Goal: Complete application form

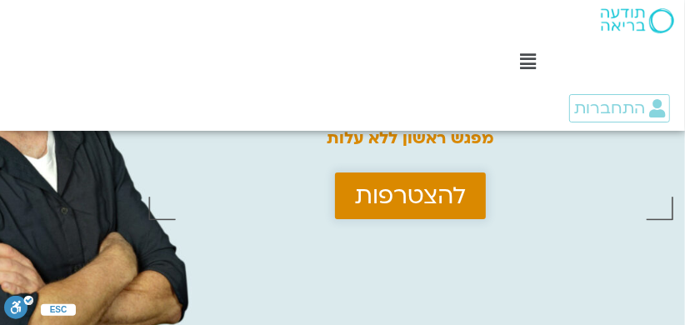
click at [438, 196] on span "להצטרפות" at bounding box center [410, 196] width 111 height 27
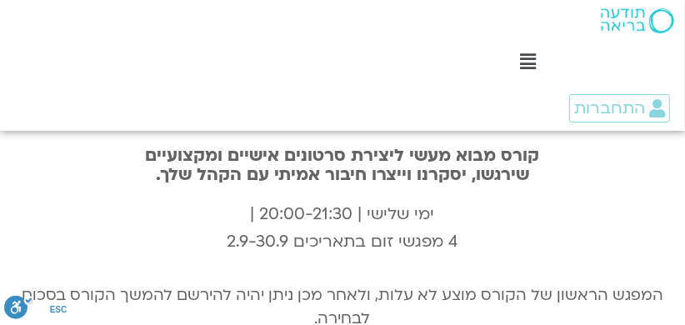
scroll to position [5639, 0]
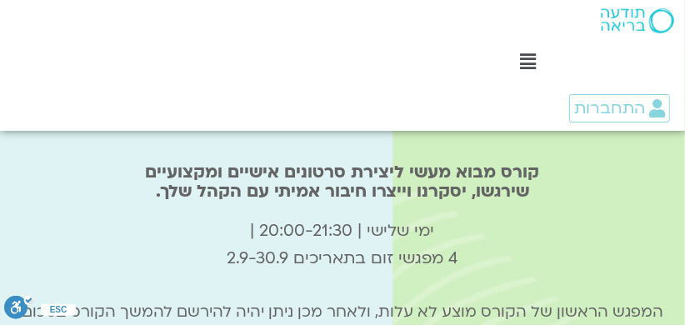
click at [610, 278] on div ".st0{fill:#FFFFFF;} יצירת קשר" at bounding box center [597, 300] width 175 height 49
click at [603, 288] on div ".st0{fill:#FFFFFF;} יצירת קשר" at bounding box center [597, 300] width 175 height 49
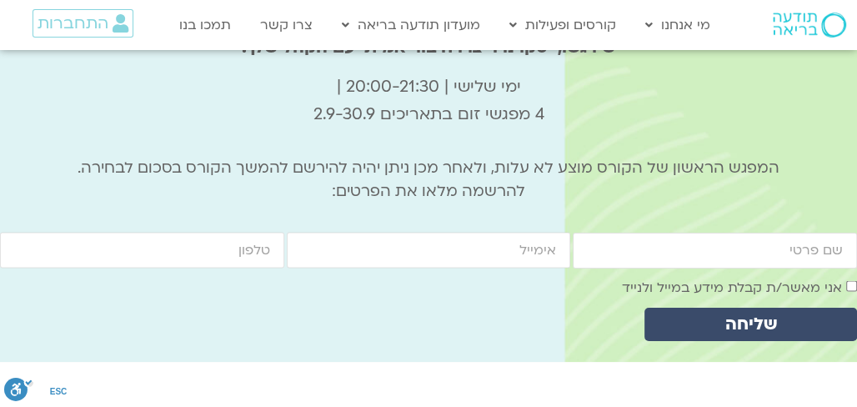
scroll to position [5747, 0]
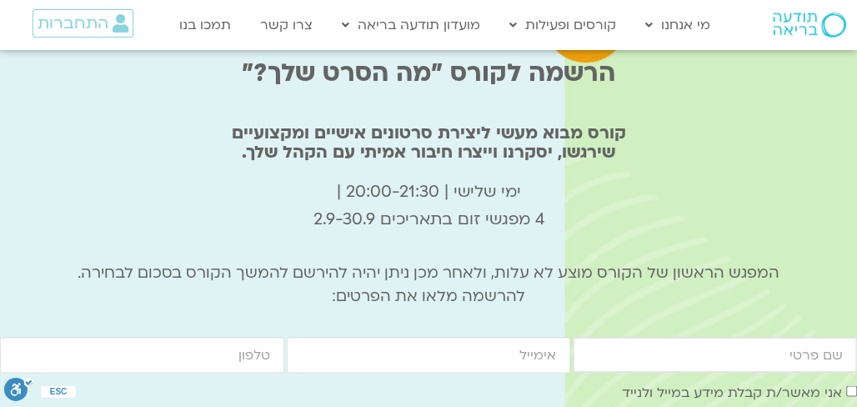
click at [684, 324] on input "firstname" at bounding box center [715, 355] width 284 height 36
type input "[PERSON_NAME]"
click at [457, 324] on input "email" at bounding box center [429, 355] width 284 height 36
type input "nogagold22@gmail.com"
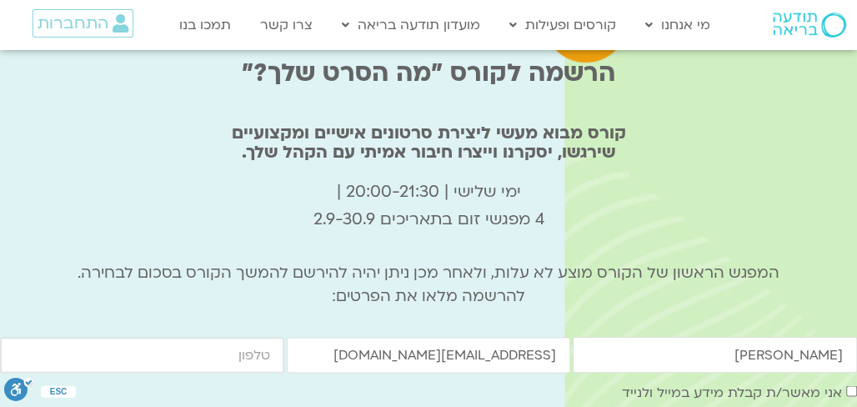
type input "0528583773"
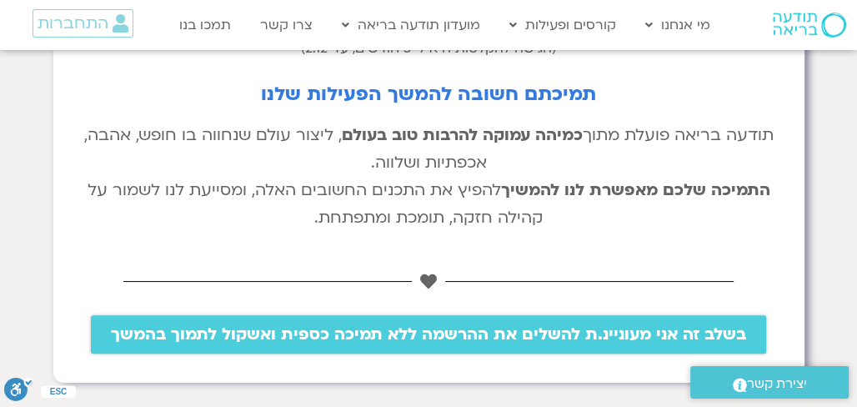
scroll to position [521, 0]
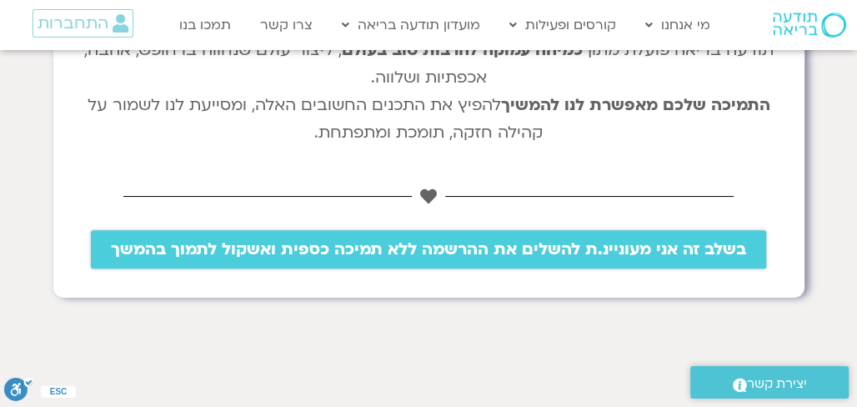
click at [521, 251] on span "בשלב זה אני מעוניינ.ת להשלים את ההרשמה ללא תמיכה כספית ואשקול לתמוך בהמשך" at bounding box center [428, 249] width 635 height 18
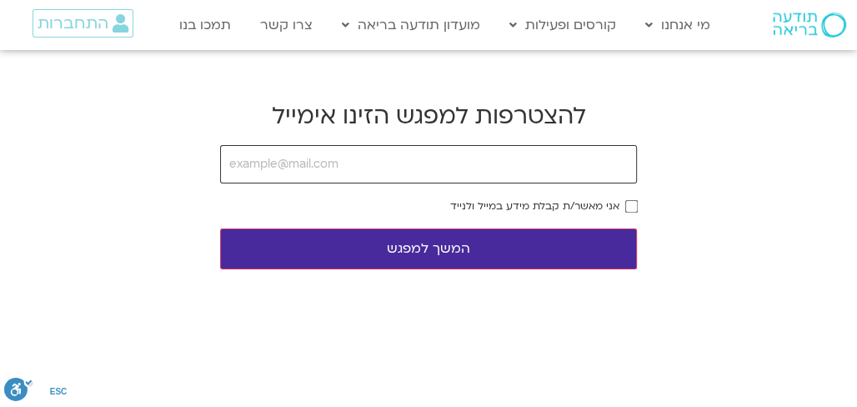
click at [595, 173] on input "email" at bounding box center [428, 164] width 417 height 38
type input "nogagold22@gmail.com"
click at [517, 256] on button "המשך למפגש" at bounding box center [428, 248] width 417 height 41
